Goal: Navigation & Orientation: Find specific page/section

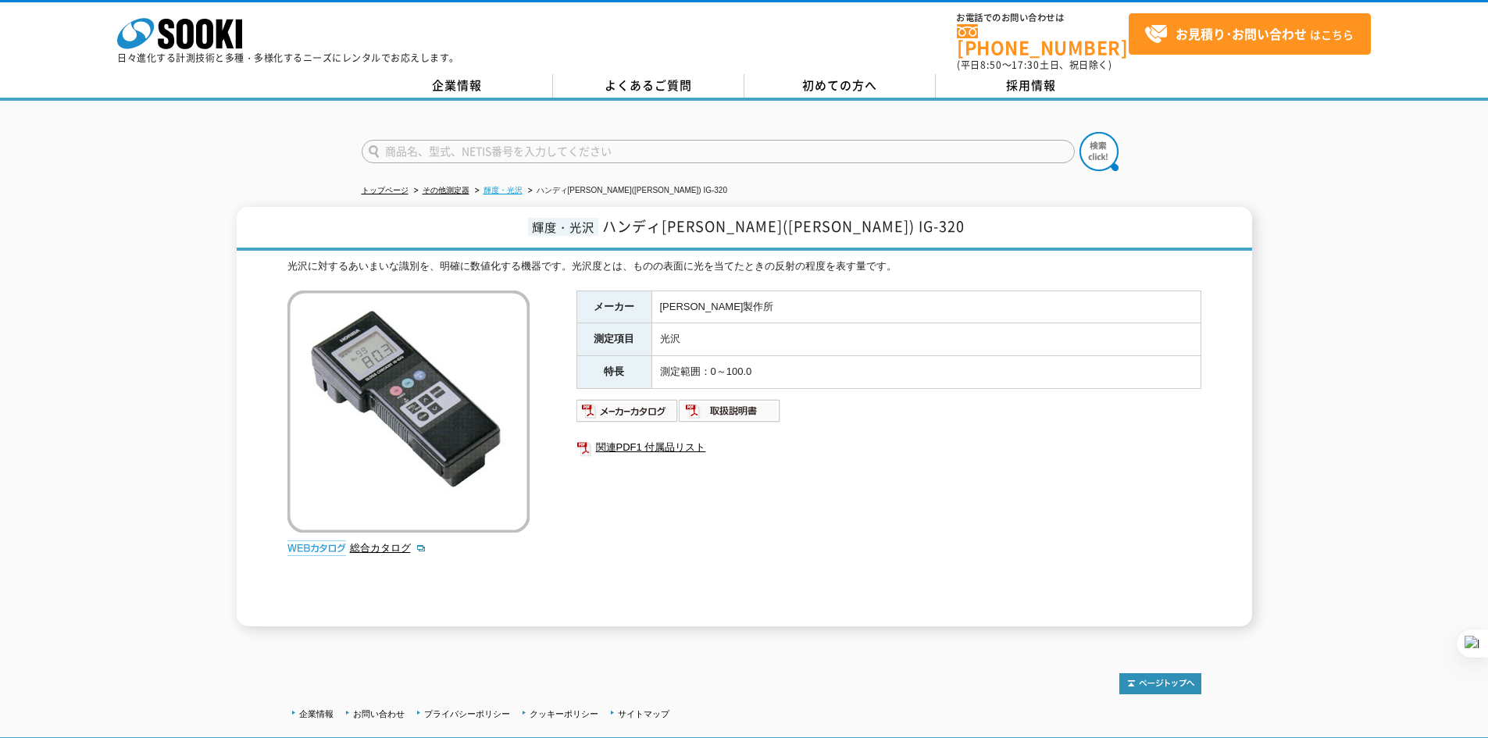
click at [494, 186] on link "輝度・光沢" at bounding box center [502, 190] width 39 height 9
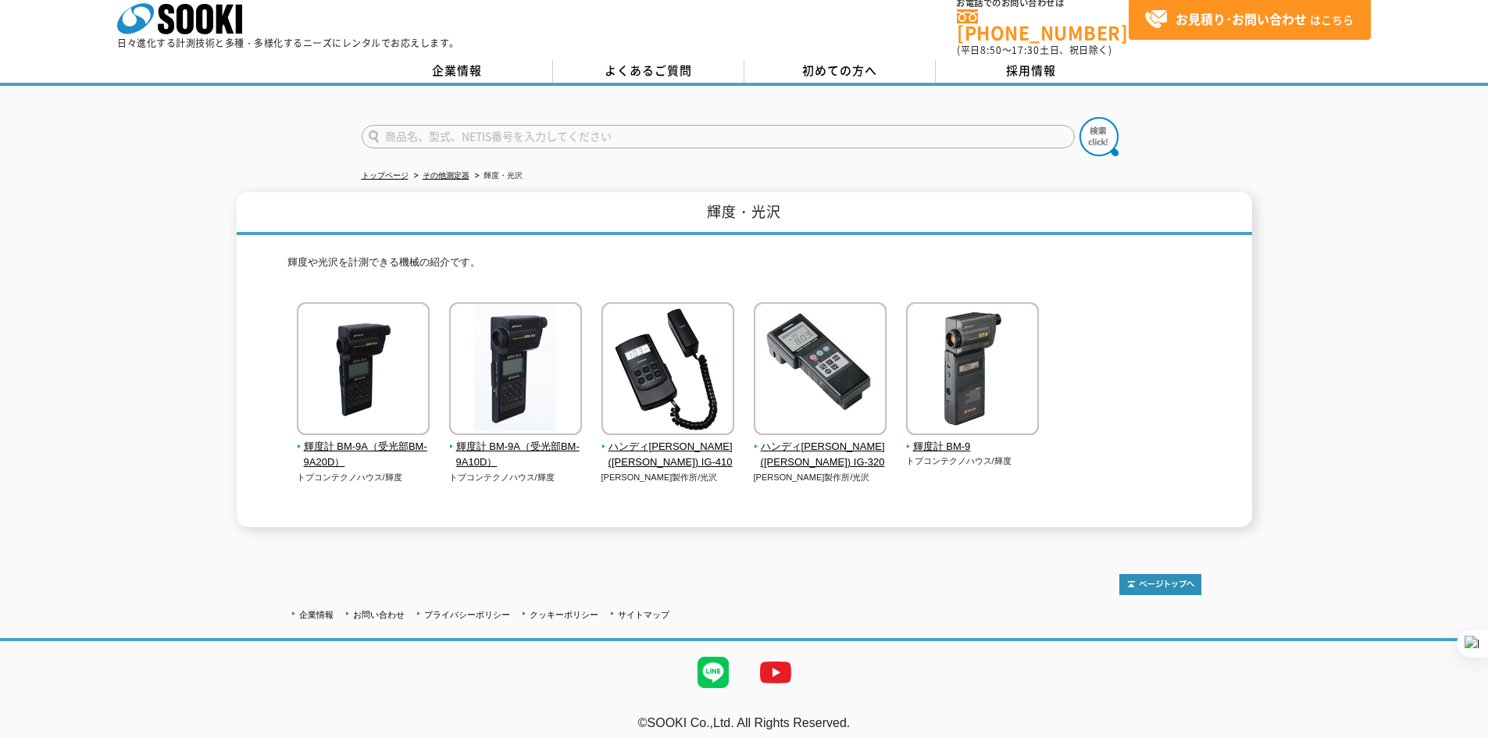
scroll to position [16, 0]
